Goal: Check status: Check status

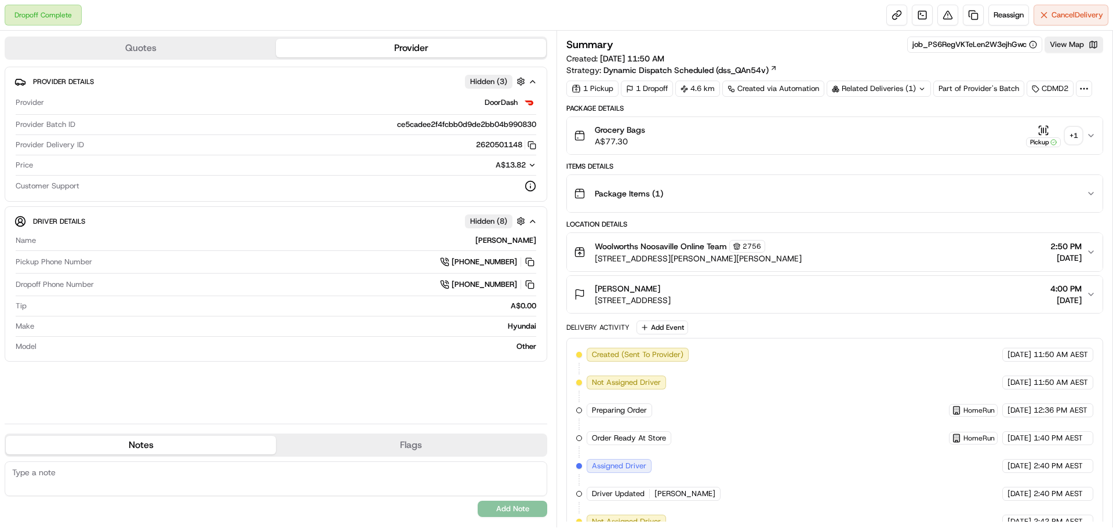
click at [1074, 123] on button "Grocery Bags A$77.30 Pickup + 1" at bounding box center [835, 135] width 536 height 37
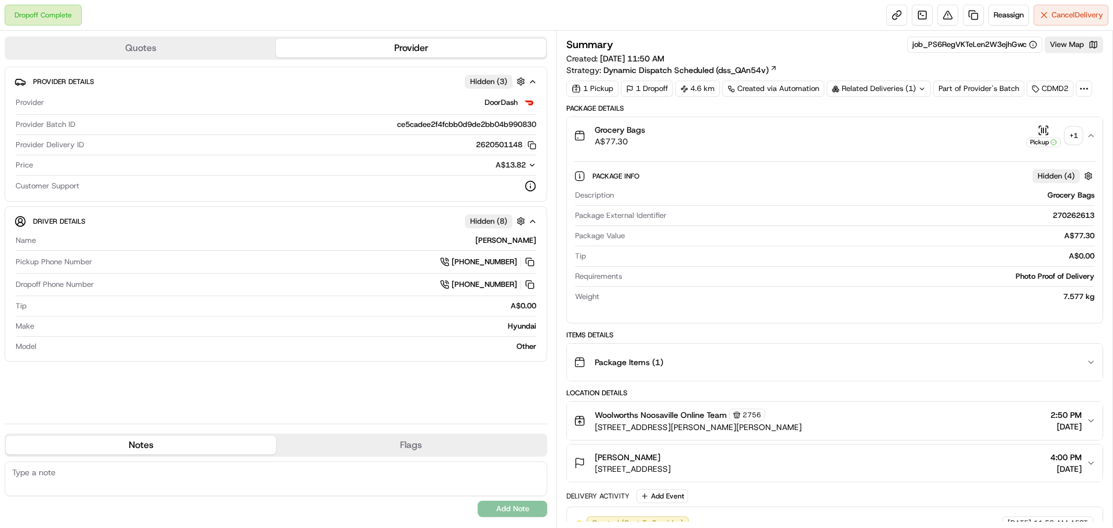
click at [1068, 135] on div "+ 1" at bounding box center [1073, 136] width 16 height 16
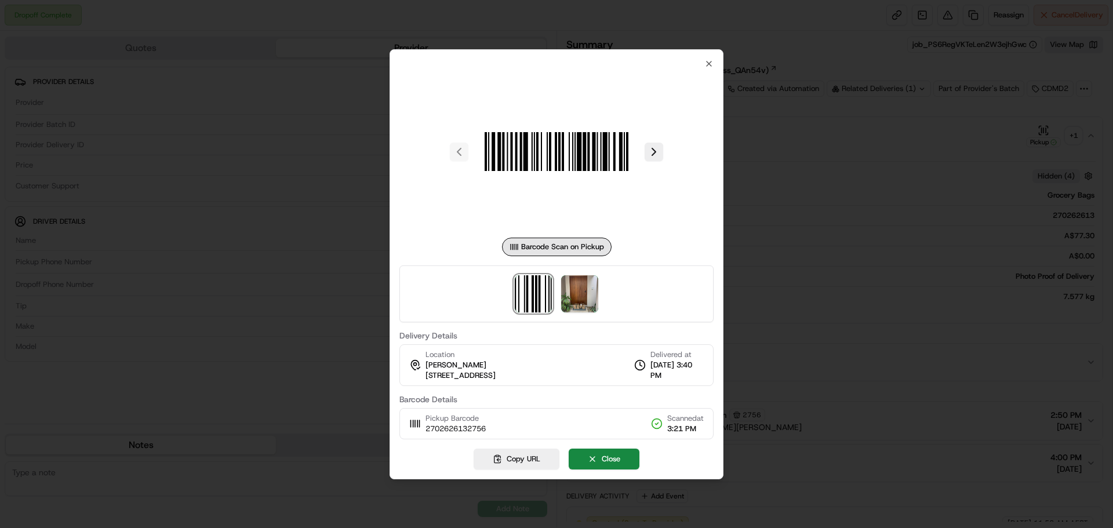
click at [1010, 57] on div at bounding box center [556, 264] width 1113 height 528
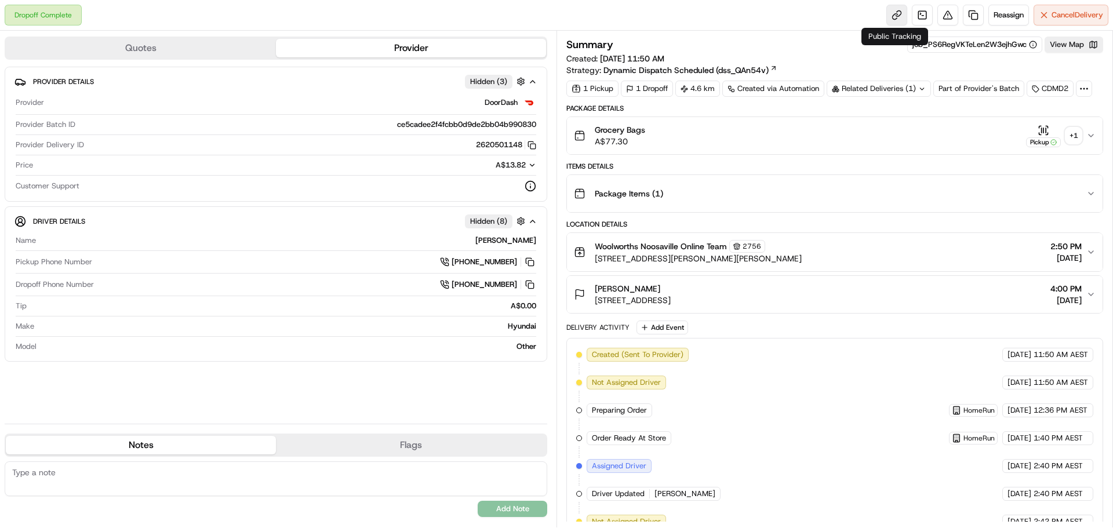
click at [889, 14] on link at bounding box center [896, 15] width 21 height 21
click at [1072, 135] on div "+ 1" at bounding box center [1073, 136] width 16 height 16
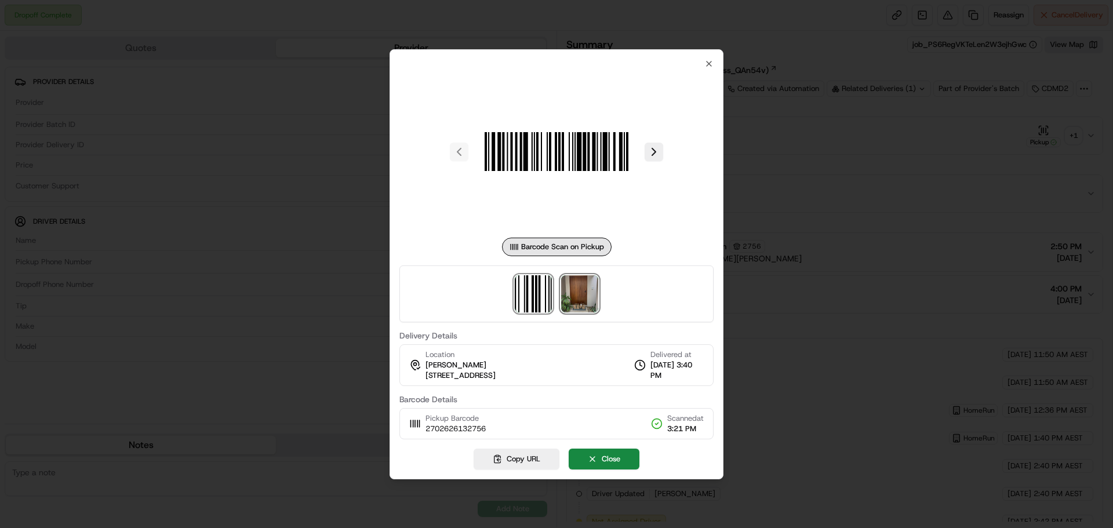
click at [580, 286] on img at bounding box center [579, 293] width 37 height 37
